Goal: Information Seeking & Learning: Learn about a topic

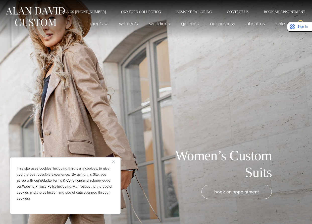
click at [113, 160] on button "Close" at bounding box center [115, 162] width 6 height 6
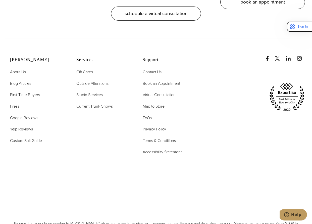
scroll to position [2993, 0]
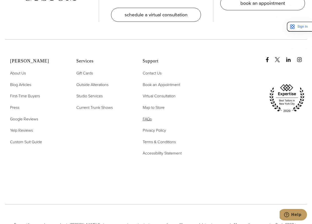
click at [147, 116] on span "FAQs" at bounding box center [147, 119] width 9 height 6
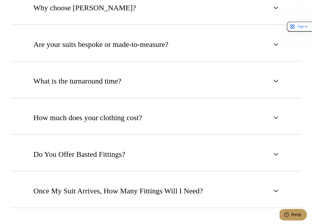
scroll to position [330, 0]
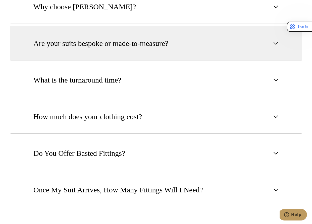
click at [153, 46] on span "Are your suits bespoke or made-to-measure?" at bounding box center [100, 43] width 135 height 11
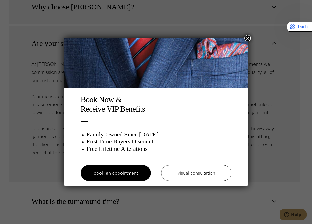
scroll to position [0, 0]
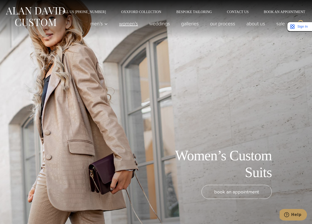
click at [133, 20] on link "Women’s" at bounding box center [128, 24] width 30 height 10
click at [151, 22] on link "weddings" at bounding box center [160, 24] width 32 height 10
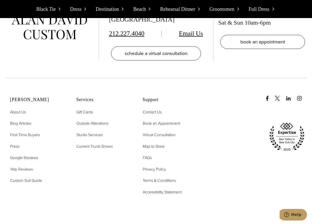
scroll to position [4664, 0]
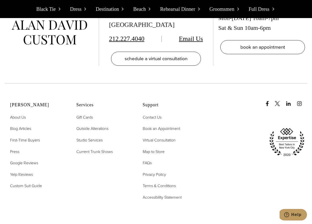
click at [81, 102] on h2 "Services" at bounding box center [103, 105] width 54 height 6
click at [28, 137] on span "First-Time Buyers" at bounding box center [25, 140] width 30 height 6
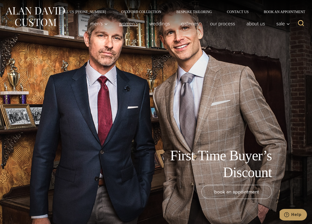
click at [124, 24] on link "Women’s" at bounding box center [128, 24] width 30 height 10
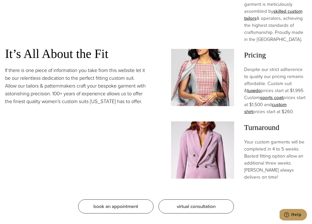
scroll to position [471, 0]
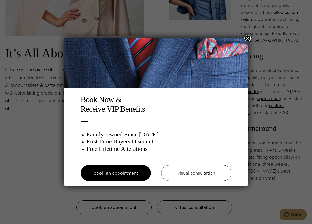
click at [247, 38] on button "×" at bounding box center [247, 38] width 7 height 7
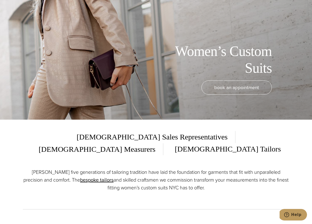
scroll to position [0, 0]
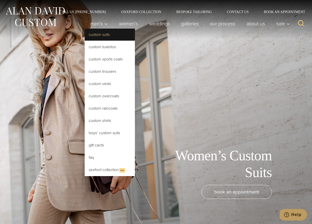
click at [99, 38] on link "Custom Suits" at bounding box center [110, 35] width 50 height 12
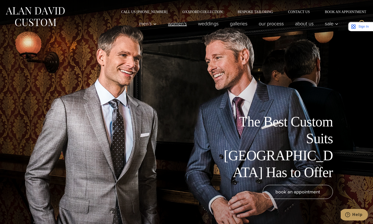
click at [176, 23] on link "Women’s" at bounding box center [178, 24] width 30 height 10
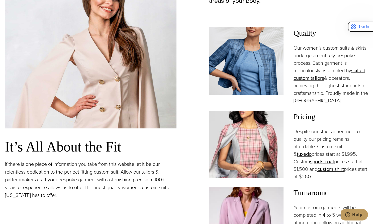
scroll to position [393, 0]
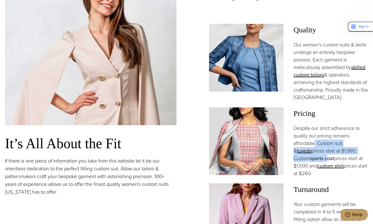
drag, startPoint x: 316, startPoint y: 129, endPoint x: 312, endPoint y: 146, distance: 16.8
click at [312, 146] on p "Despite our strict adherence to quality our pricing remains affordable. Custom …" at bounding box center [331, 150] width 75 height 53
click at [319, 138] on p "Despite our strict adherence to quality our pricing remains affordable. Custom …" at bounding box center [331, 150] width 75 height 53
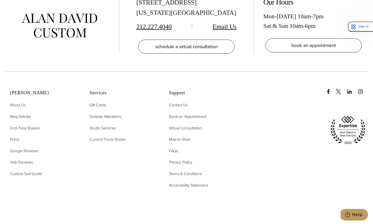
scroll to position [3061, 0]
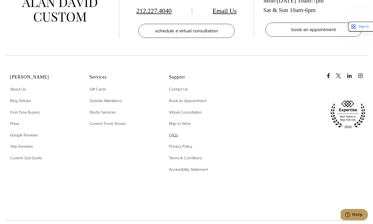
click at [176, 132] on span "FAQs" at bounding box center [173, 135] width 9 height 6
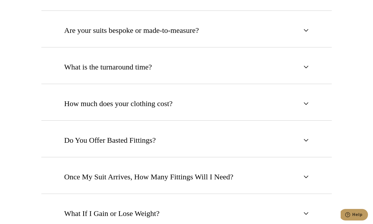
scroll to position [343, 0]
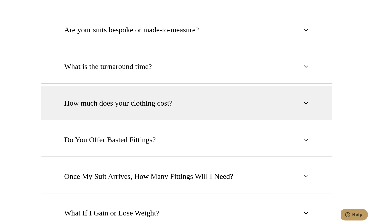
click at [177, 112] on button "How much does your clothing cost?" at bounding box center [186, 103] width 291 height 34
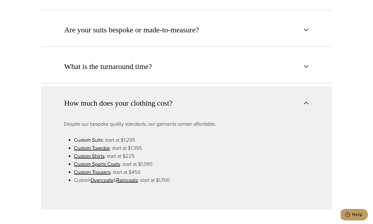
click at [95, 140] on link "Custom Suits" at bounding box center [88, 140] width 29 height 8
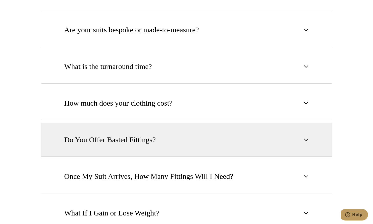
click at [117, 140] on span "Do You Offer Basted Fittings?" at bounding box center [110, 139] width 92 height 11
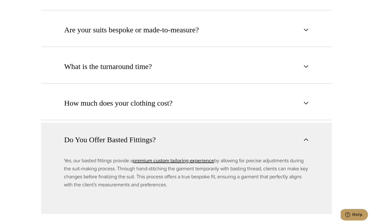
click at [117, 140] on span "Do You Offer Basted Fittings?" at bounding box center [110, 139] width 92 height 11
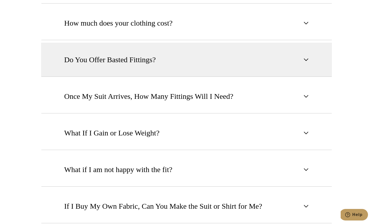
scroll to position [444, 0]
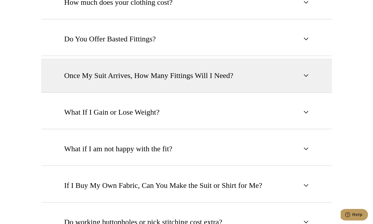
click at [139, 73] on span "Once My Suit Arrives, How Many Fittings Will I Need?" at bounding box center [148, 75] width 169 height 11
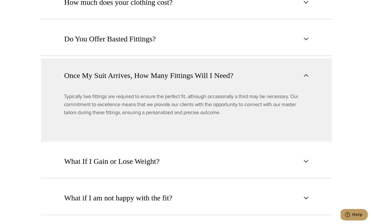
click at [139, 73] on span "Once My Suit Arrives, How Many Fittings Will I Need?" at bounding box center [148, 75] width 169 height 11
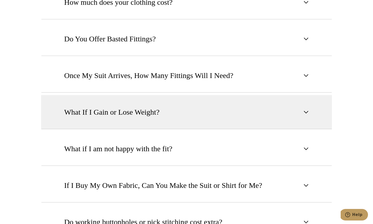
click at [130, 115] on span "What If I Gain or Lose Weight?" at bounding box center [111, 112] width 95 height 11
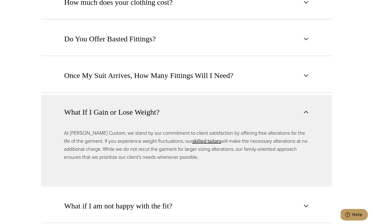
click at [130, 115] on span "What If I Gain or Lose Weight?" at bounding box center [111, 112] width 95 height 11
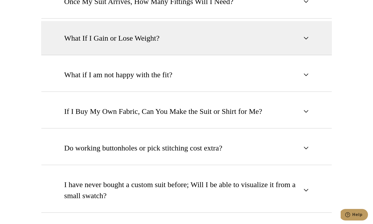
scroll to position [526, 0]
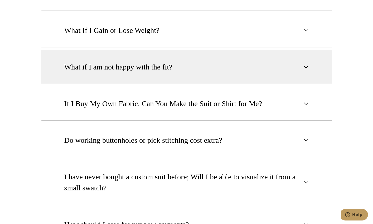
click at [144, 59] on button "What if I am not happy with the fit?" at bounding box center [186, 67] width 291 height 34
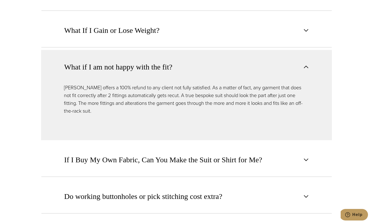
click at [145, 59] on button "What if I am not happy with the fit?" at bounding box center [186, 67] width 291 height 34
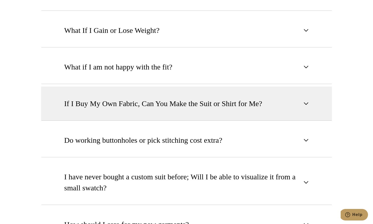
click at [151, 97] on button "If I Buy My Own Fabric, Can You Make the Suit or Shirt for Me?" at bounding box center [186, 104] width 291 height 34
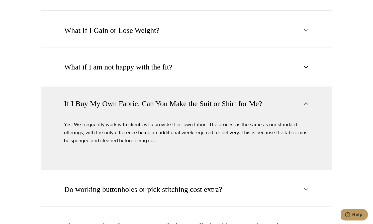
click at [150, 97] on button "If I Buy My Own Fabric, Can You Make the Suit or Shirt for Me?" at bounding box center [186, 104] width 291 height 34
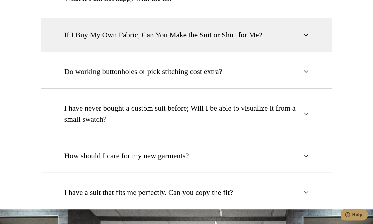
scroll to position [596, 0]
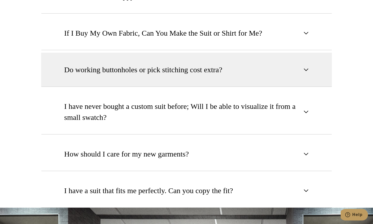
click at [153, 78] on button "Do working buttonholes or pick stitching cost extra?" at bounding box center [186, 70] width 291 height 34
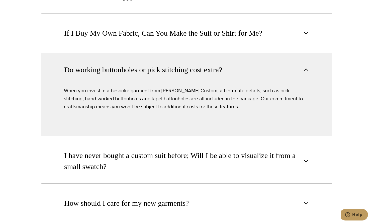
click at [152, 65] on span "Do working buttonholes or pick stitching cost extra?" at bounding box center [143, 69] width 158 height 11
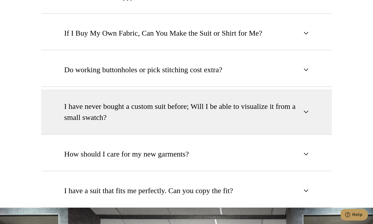
click at [167, 101] on span "I have never bought a custom suit before; Will I be able to visualize it from a…" at bounding box center [182, 112] width 237 height 22
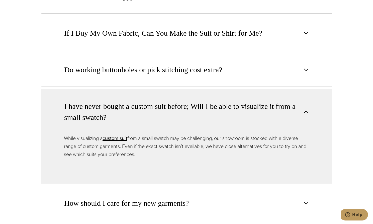
click at [166, 101] on span "I have never bought a custom suit before; Will I be able to visualize it from a…" at bounding box center [182, 112] width 237 height 22
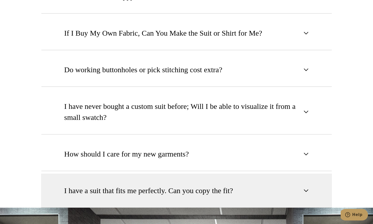
click at [186, 186] on span "I have a suit that fits me perfectly. Can you copy the fit?" at bounding box center [148, 190] width 169 height 11
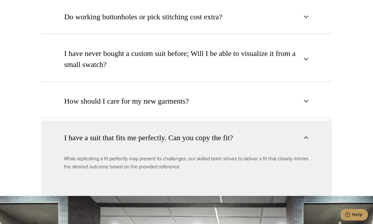
scroll to position [650, 0]
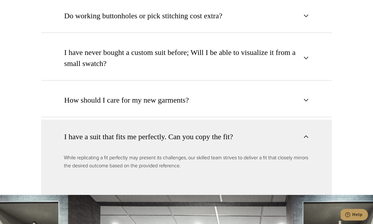
click at [181, 126] on button "I have a suit that fits me perfectly. Can you copy the fit?" at bounding box center [186, 137] width 291 height 34
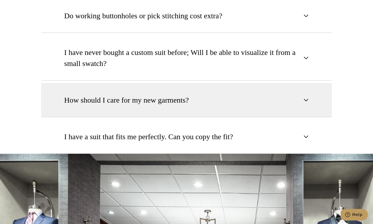
click at [182, 105] on button "How should I care for my new garments?" at bounding box center [186, 100] width 291 height 34
click at [182, 105] on span "How should I care for my new garments?" at bounding box center [126, 100] width 125 height 11
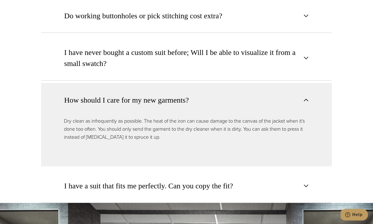
click at [182, 105] on span "How should I care for my new garments?" at bounding box center [126, 100] width 125 height 11
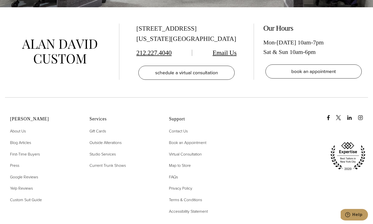
scroll to position [1042, 0]
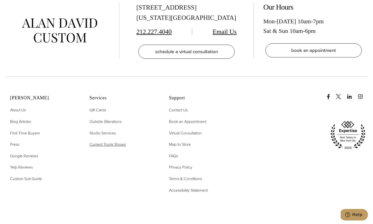
click at [111, 146] on span "Current Trunk Shows" at bounding box center [108, 145] width 36 height 6
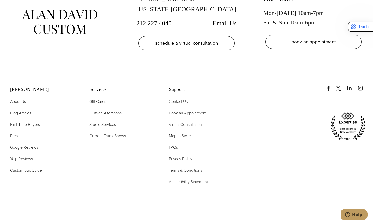
scroll to position [1987, 0]
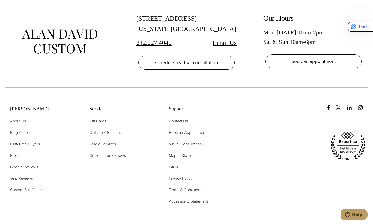
click at [101, 130] on span "Outside Alterations" at bounding box center [106, 133] width 32 height 6
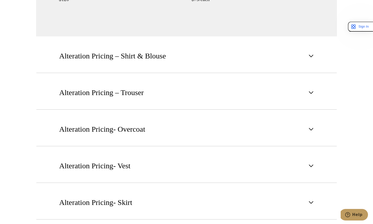
scroll to position [675, 0]
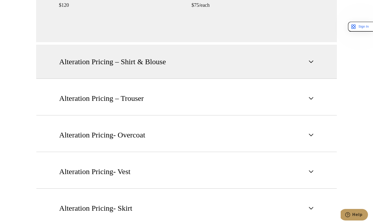
click at [117, 73] on button "Alteration Pricing – Shirt & Blouse" at bounding box center [186, 62] width 301 height 34
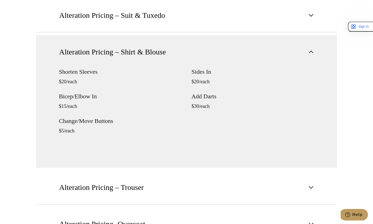
scroll to position [468, 0]
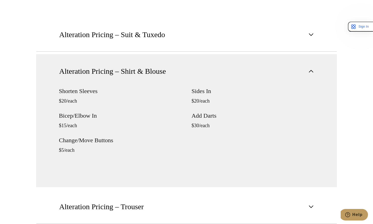
click at [117, 66] on span "Alteration Pricing – Shirt & Blouse" at bounding box center [112, 71] width 107 height 11
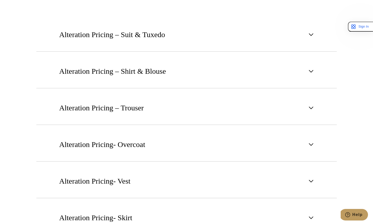
click at [114, 90] on div "Alteration Pricing – Suit & Tuxedo Shorten or Lengthen Sleeves $35/each Sides I…" at bounding box center [186, 126] width 301 height 217
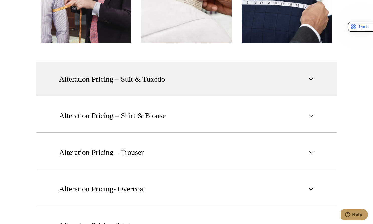
click at [115, 88] on button "Alteration Pricing – Suit & Tuxedo" at bounding box center [186, 79] width 301 height 34
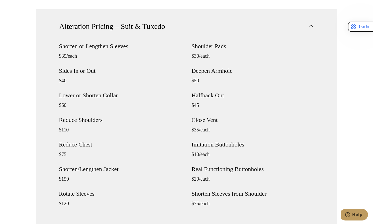
scroll to position [488, 0]
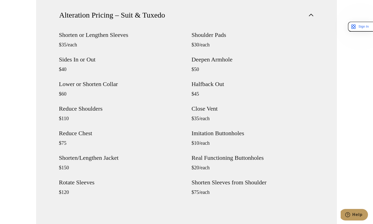
click at [36, 0] on button "Alteration Pricing – Suit & Tuxedo" at bounding box center [186, 15] width 301 height 34
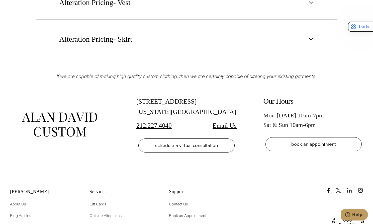
scroll to position [659, 0]
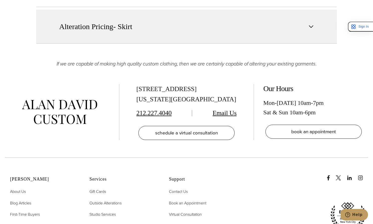
click at [131, 36] on button "Alteration Pricing- Skirt" at bounding box center [186, 27] width 301 height 34
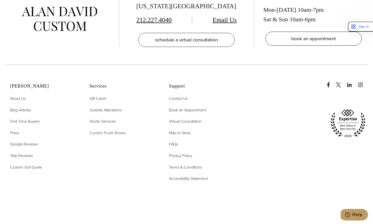
scroll to position [907, 0]
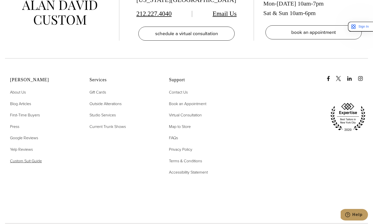
click at [38, 162] on span "Custom Suit Guide" at bounding box center [26, 161] width 32 height 6
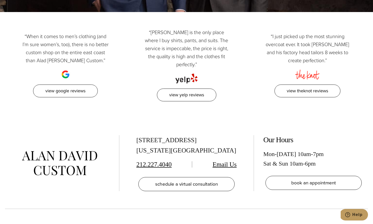
scroll to position [1653, 0]
